Goal: Check status

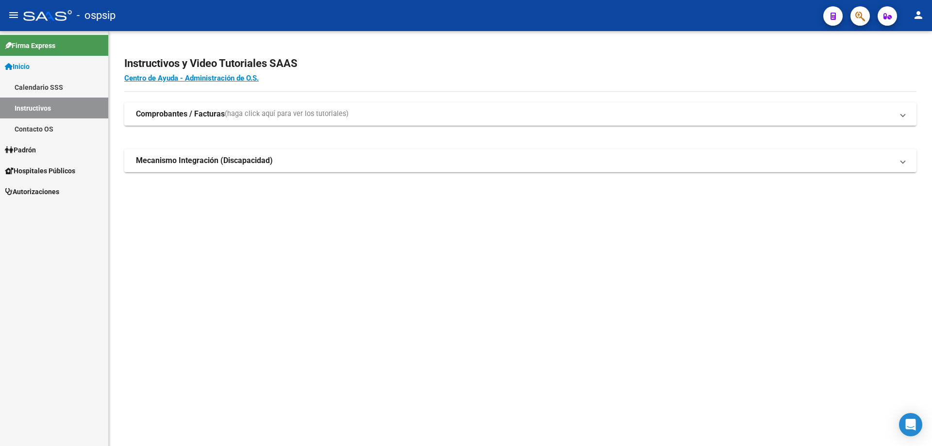
click at [855, 18] on button "button" at bounding box center [860, 15] width 19 height 19
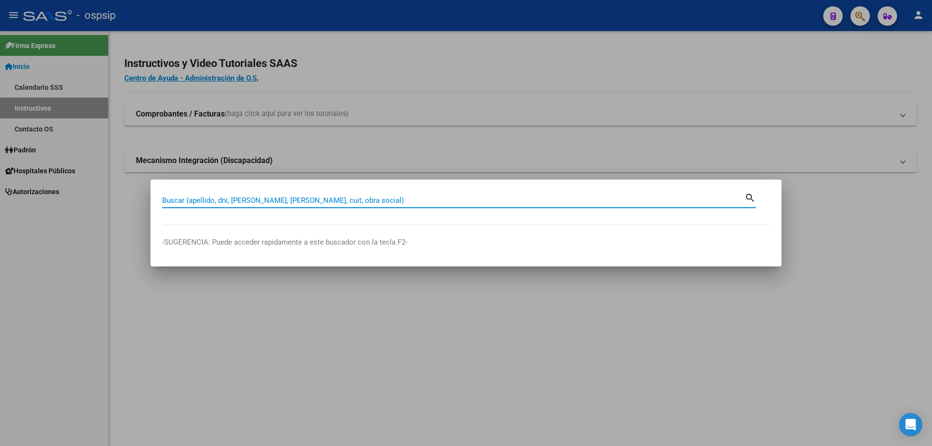
click at [436, 192] on div "Buscar (apellido, dni, [PERSON_NAME], nro traspaso, cuit, obra social) search" at bounding box center [459, 199] width 594 height 17
click at [438, 193] on div "Buscar (apellido, dni, [PERSON_NAME], [PERSON_NAME], cuit, obra social)" at bounding box center [453, 200] width 583 height 15
type input "30462753"
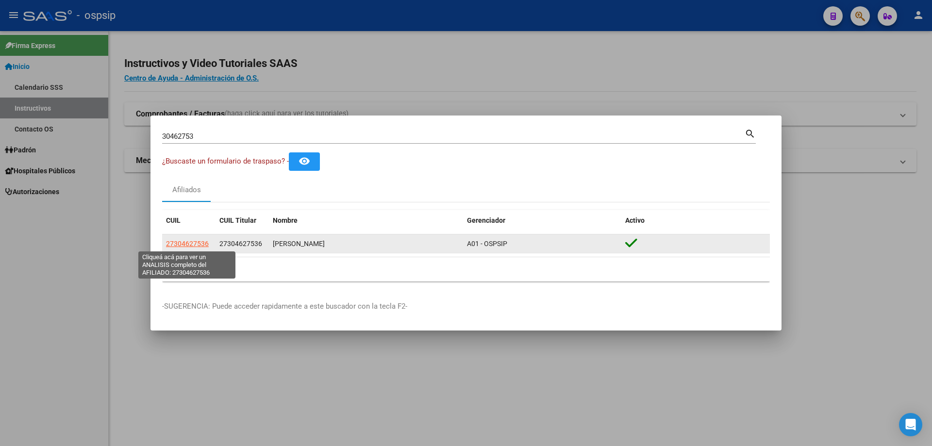
click at [193, 241] on span "27304627536" at bounding box center [187, 244] width 43 height 8
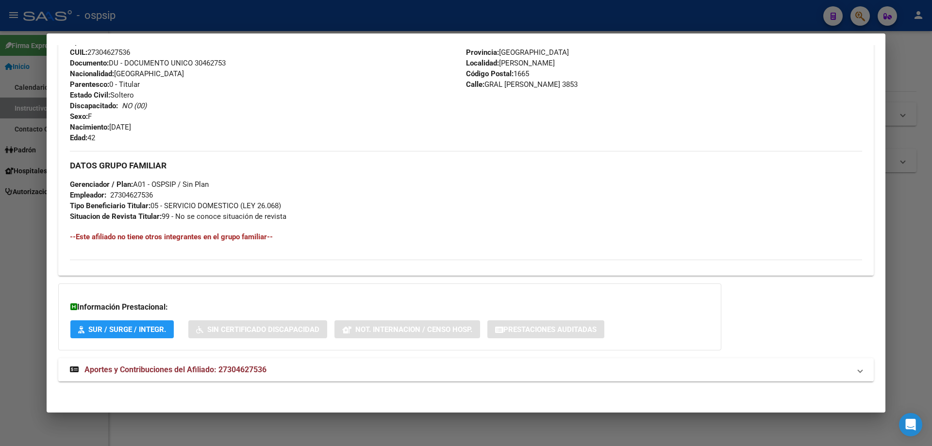
scroll to position [332, 0]
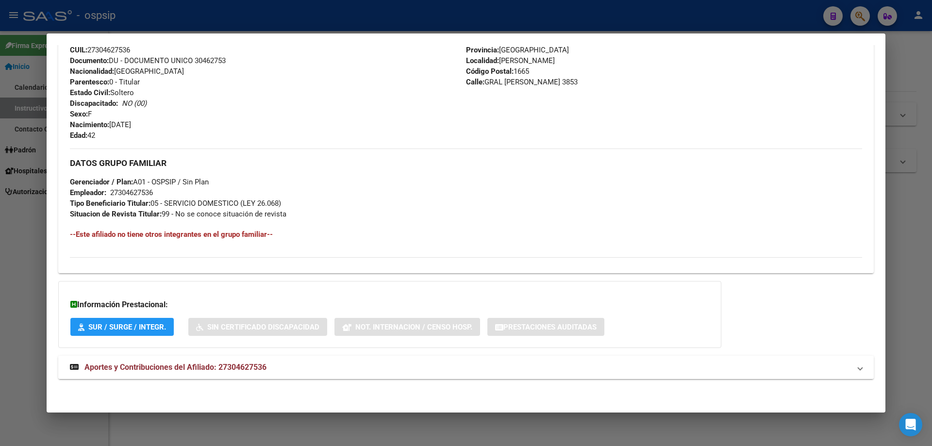
click at [152, 366] on span "Aportes y Contribuciones del Afiliado: 27304627536" at bounding box center [175, 367] width 182 height 9
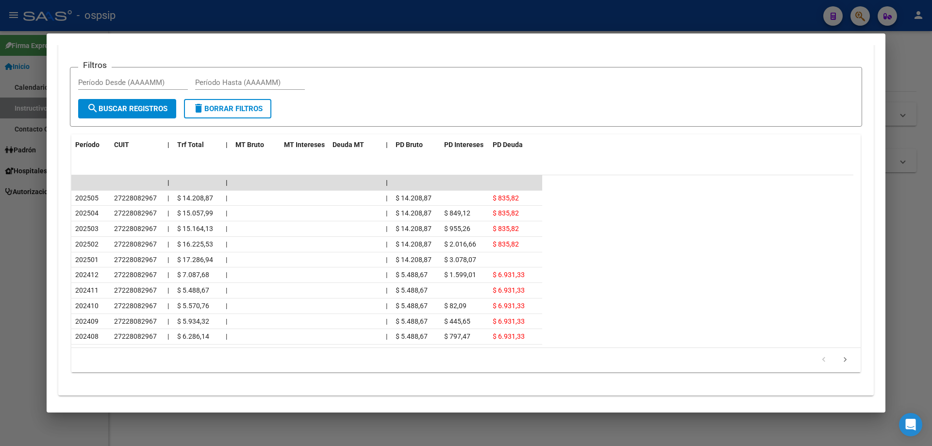
scroll to position [768, 0]
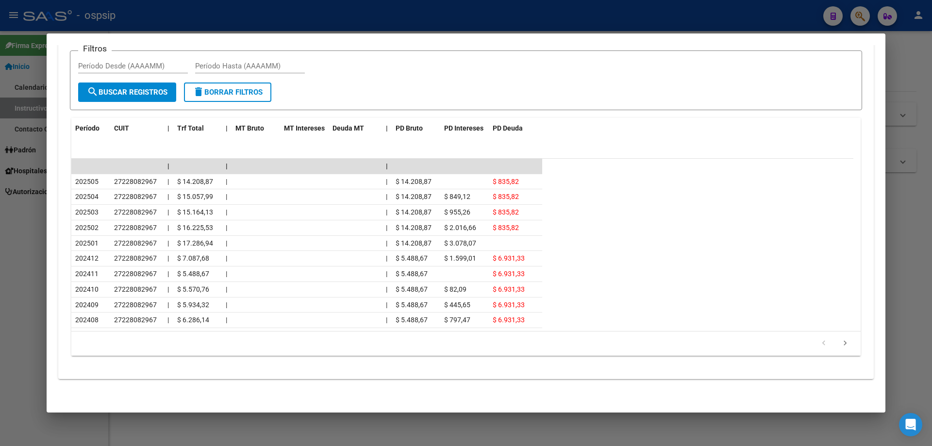
click at [690, 444] on div at bounding box center [466, 223] width 932 height 446
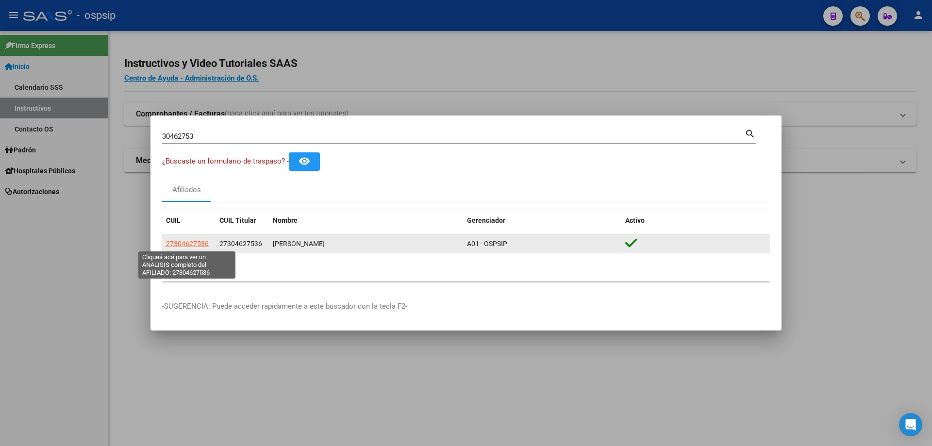
click at [194, 240] on span "27304627536" at bounding box center [187, 244] width 43 height 8
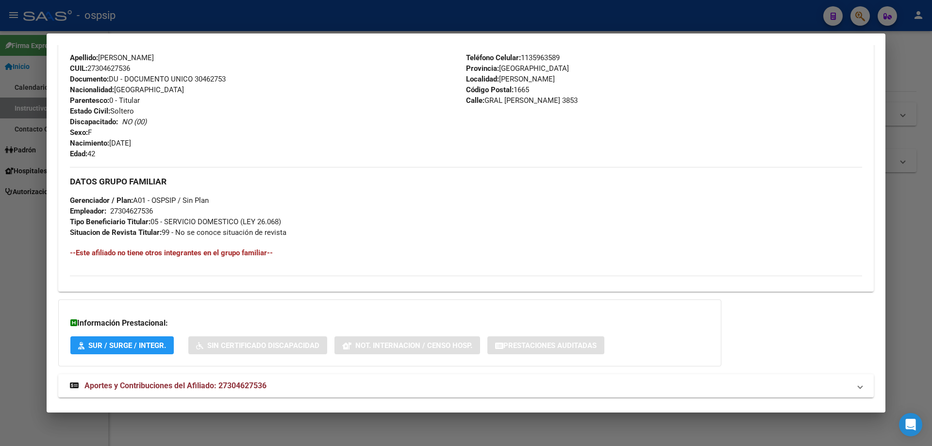
scroll to position [332, 0]
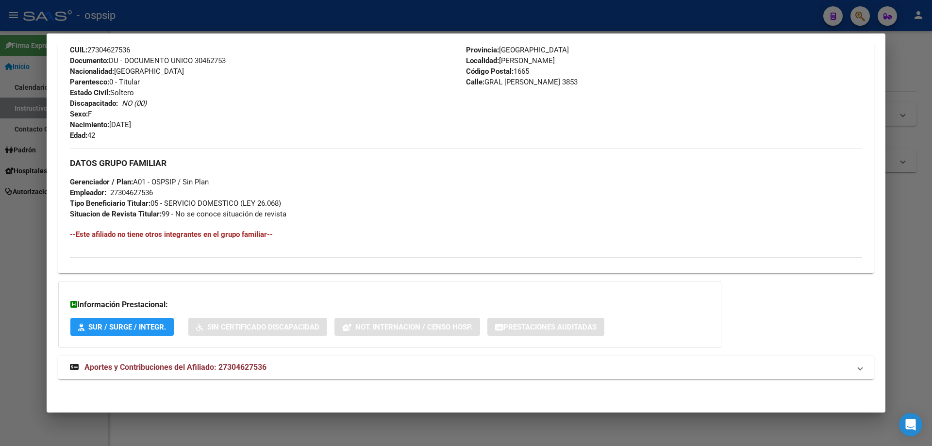
click at [181, 363] on span "Aportes y Contribuciones del Afiliado: 27304627536" at bounding box center [175, 367] width 182 height 9
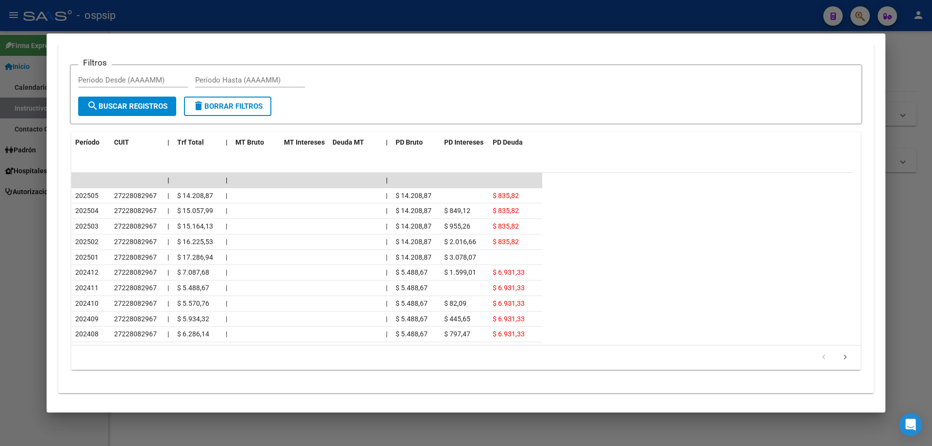
scroll to position [768, 0]
